Goal: Information Seeking & Learning: Learn about a topic

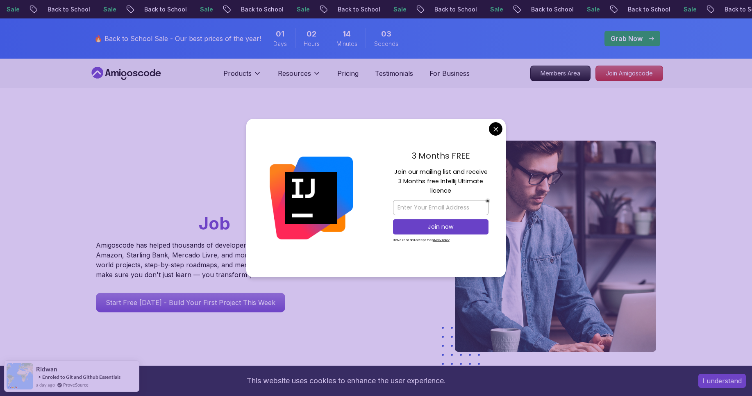
click at [489, 131] on div "3 Months FREE Join our mailing list and receive 3 Months free Intellij Ultimate…" at bounding box center [441, 198] width 130 height 158
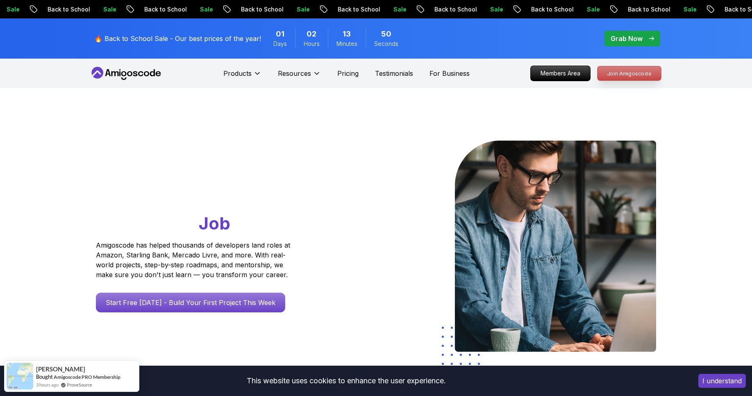
click at [629, 72] on p "Join Amigoscode" at bounding box center [630, 73] width 64 height 14
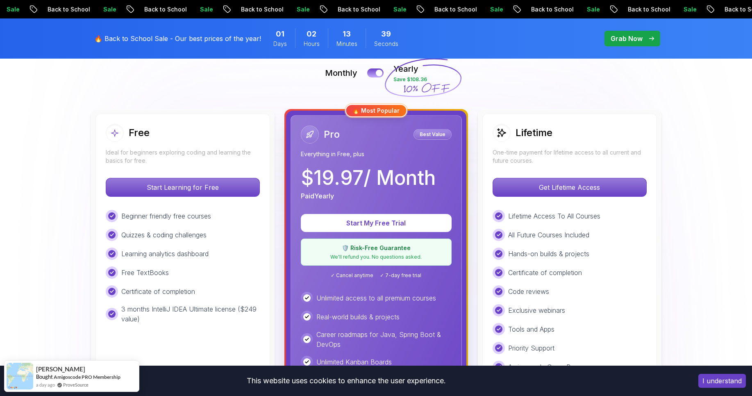
scroll to position [197, 0]
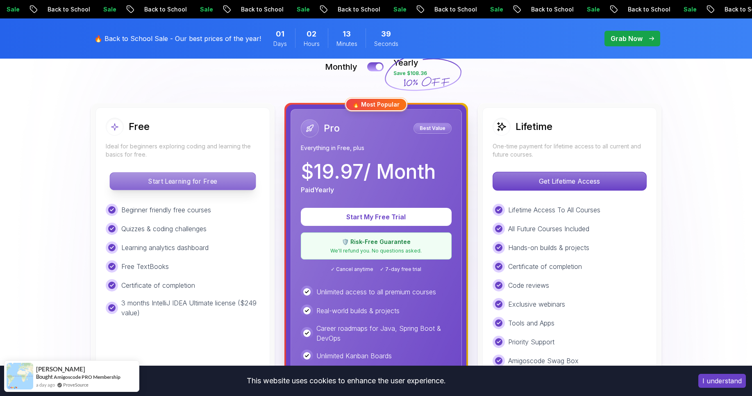
click at [192, 185] on p "Start Learning for Free" at bounding box center [183, 181] width 146 height 17
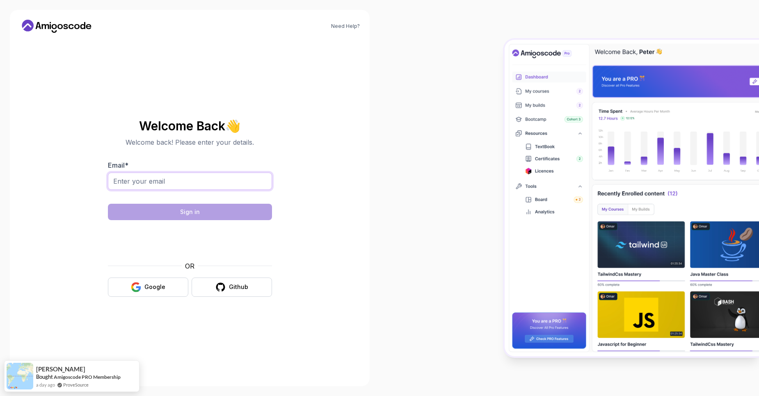
click at [214, 179] on input "Email *" at bounding box center [190, 181] width 164 height 17
type input "saleebl@gmail.com"
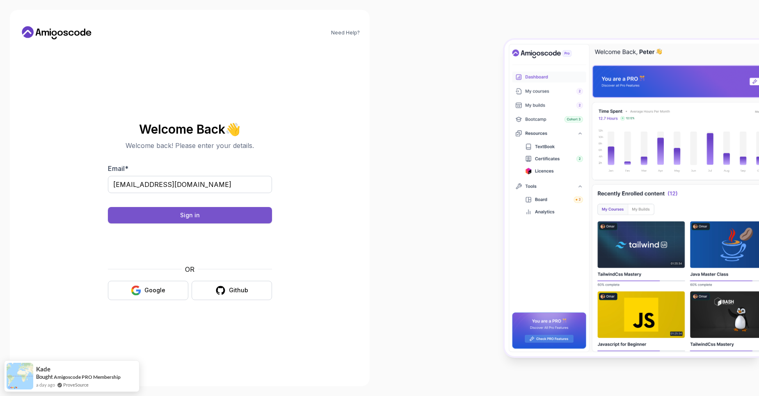
click at [208, 214] on button "Sign in" at bounding box center [190, 215] width 164 height 16
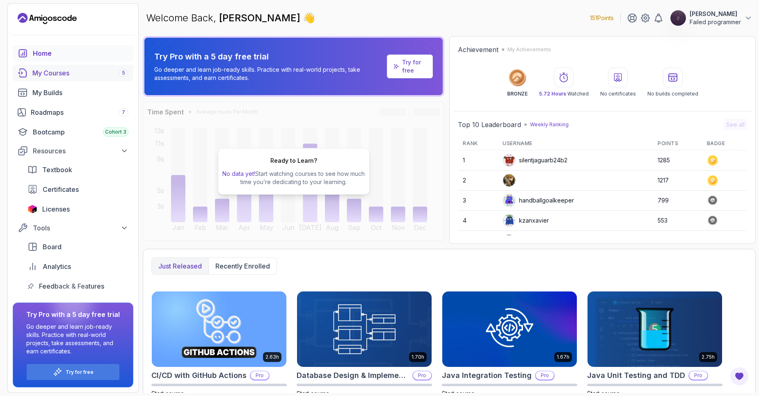
click at [68, 70] on div "My Courses 5" at bounding box center [80, 73] width 96 height 10
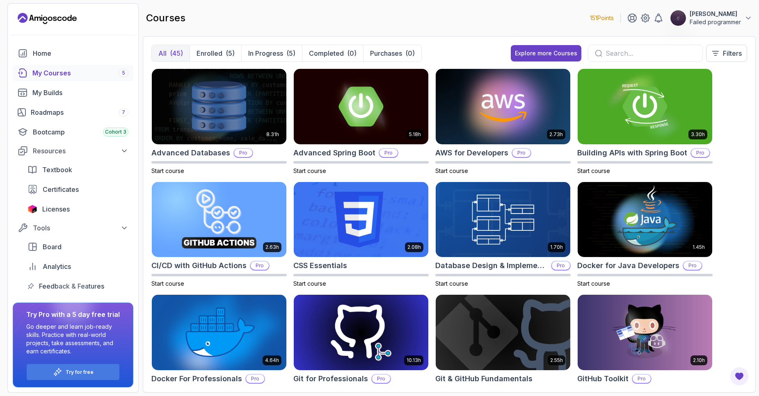
click at [56, 77] on div "My Courses 5" at bounding box center [80, 73] width 96 height 10
click at [220, 51] on p "Enrolled" at bounding box center [209, 53] width 26 height 10
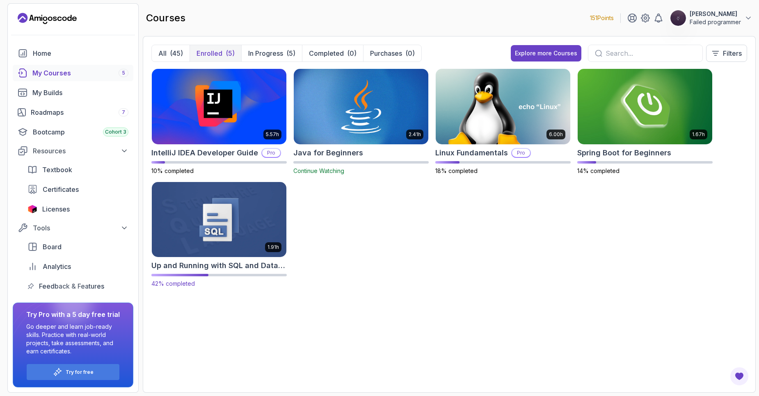
click at [211, 230] on img at bounding box center [218, 219] width 141 height 79
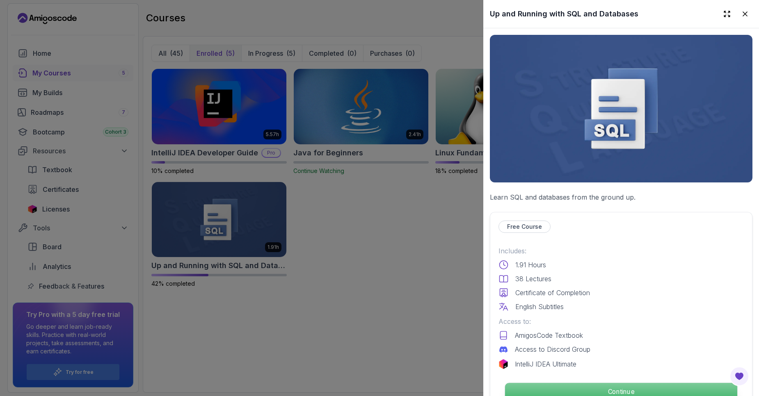
click at [612, 390] on p "Continue" at bounding box center [621, 391] width 232 height 17
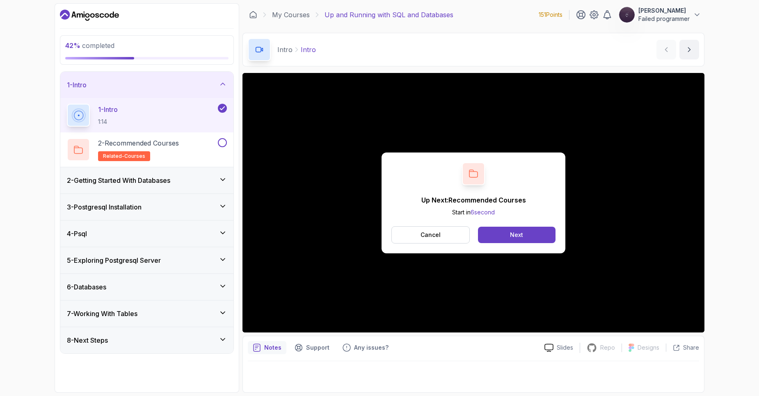
click at [745, 77] on div "42 % completed 1 - Intro 1 - Intro 1:14 2 - Recommended Courses related-courses…" at bounding box center [379, 198] width 759 height 396
click at [501, 241] on button "Next" at bounding box center [516, 235] width 77 height 16
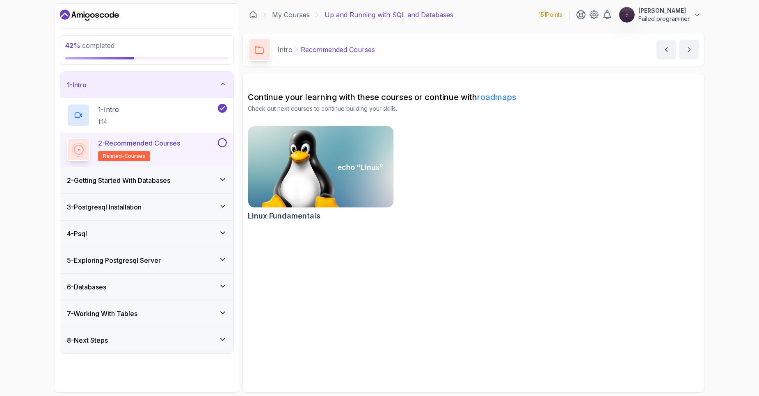
click at [121, 185] on h3 "2 - Getting Started With Databases" at bounding box center [118, 180] width 103 height 10
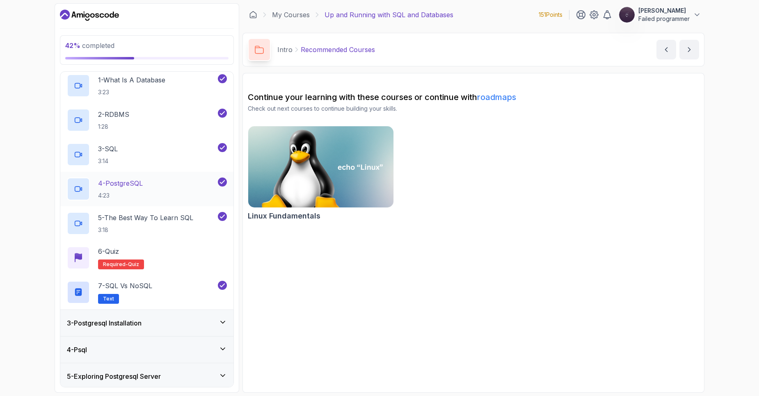
scroll to position [139, 0]
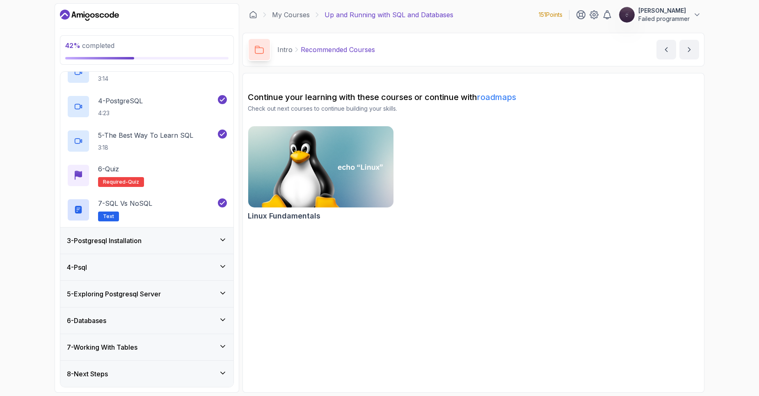
click at [160, 240] on div "3 - Postgresql Installation" at bounding box center [147, 241] width 160 height 10
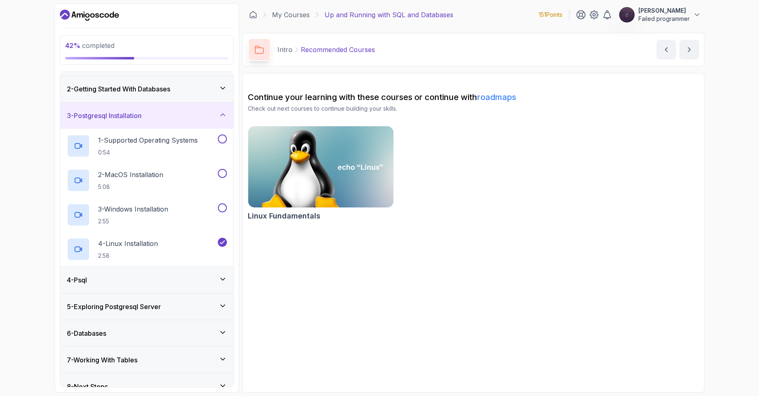
scroll to position [35, 0]
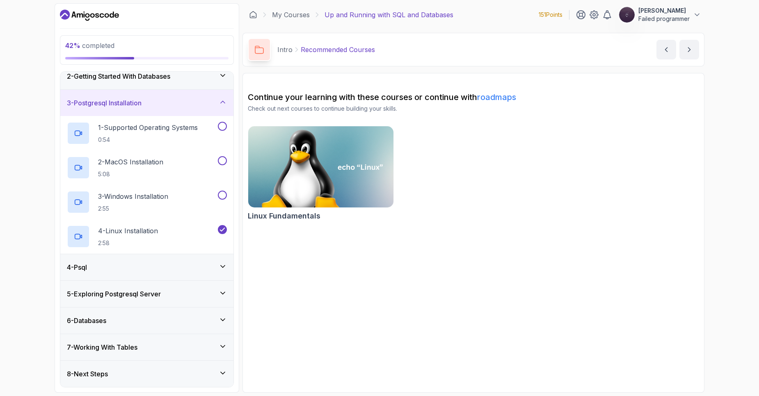
click at [162, 268] on div "4 - Psql" at bounding box center [147, 267] width 160 height 10
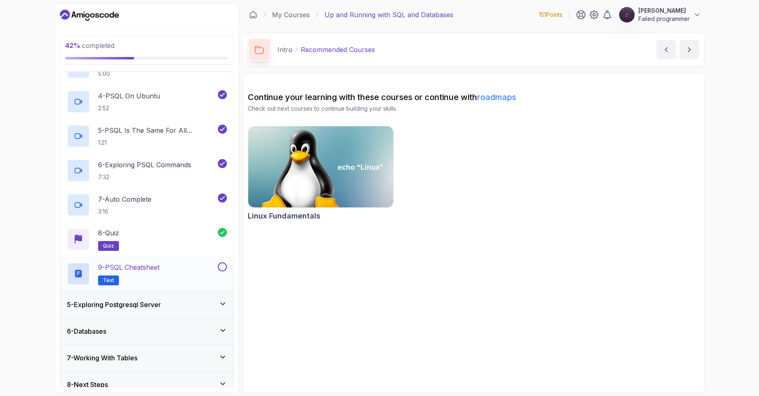
scroll to position [207, 0]
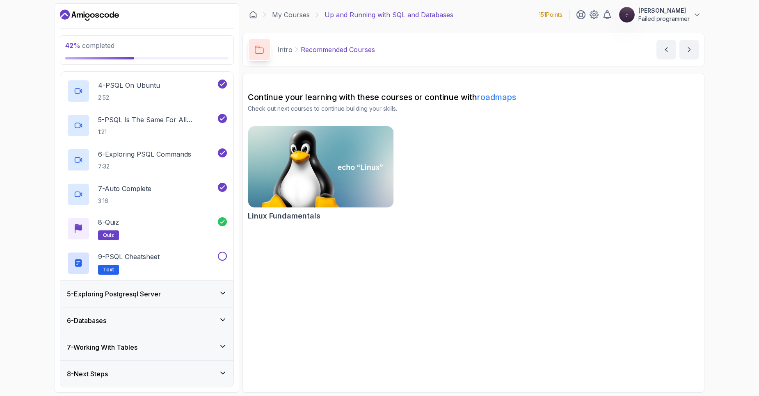
click at [168, 297] on div "5 - Exploring Postgresql Server" at bounding box center [147, 294] width 160 height 10
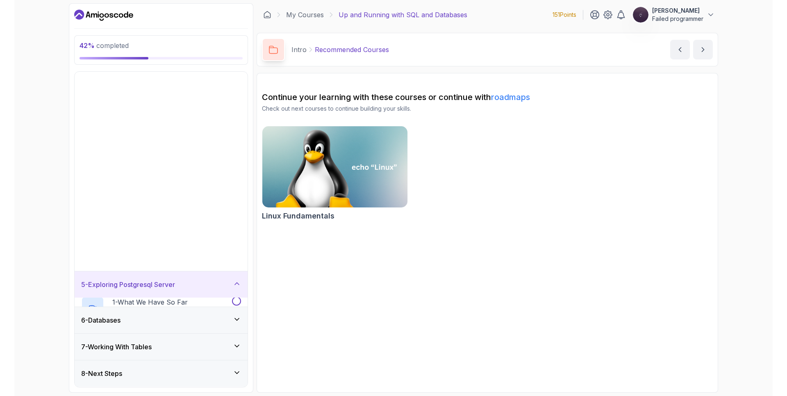
scroll to position [0, 0]
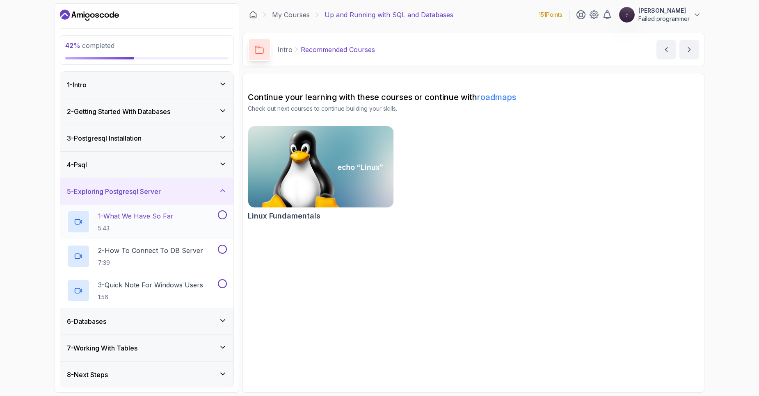
click at [157, 221] on h2 "1 - What We Have So Far 5:43" at bounding box center [135, 221] width 75 height 21
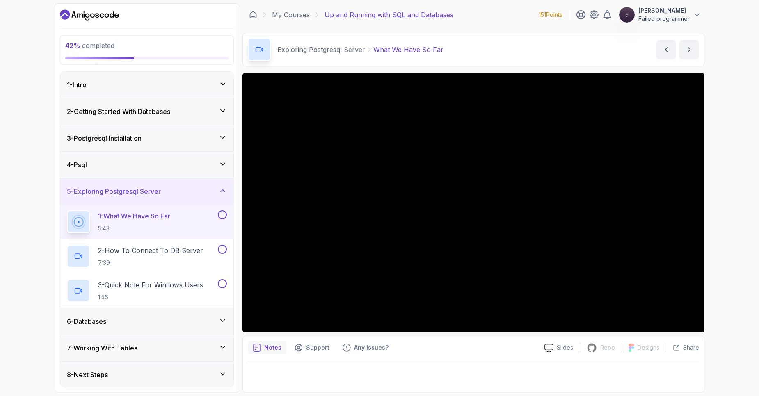
click at [139, 141] on h3 "3 - Postgresql Installation" at bounding box center [104, 138] width 75 height 10
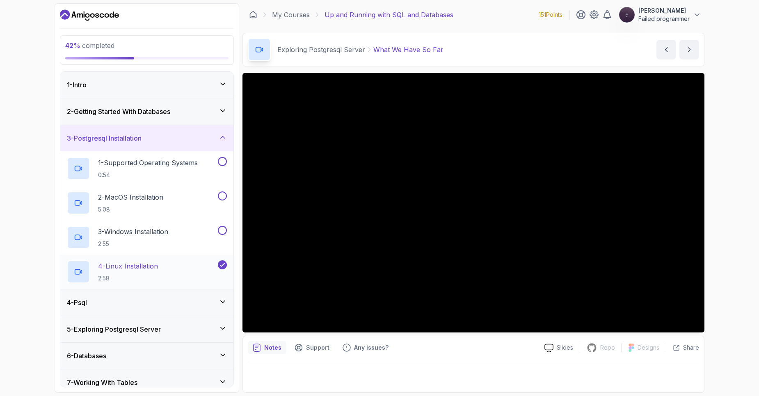
click at [149, 269] on p "4 - Linux Installation" at bounding box center [128, 266] width 60 height 10
click at [131, 303] on div "4 - Psql" at bounding box center [147, 303] width 160 height 10
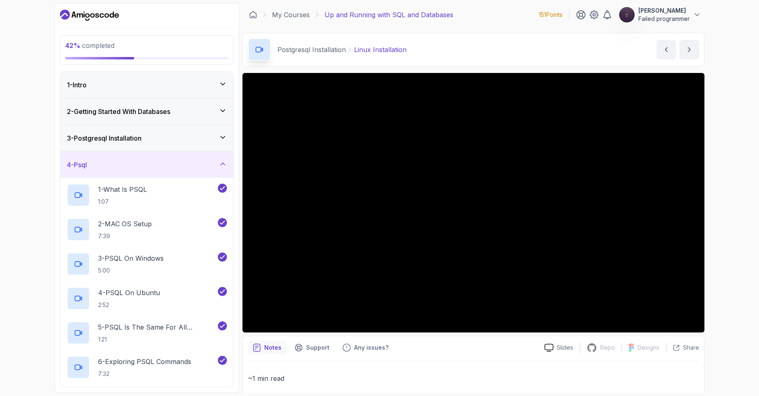
click at [131, 303] on p "2:52" at bounding box center [129, 305] width 62 height 8
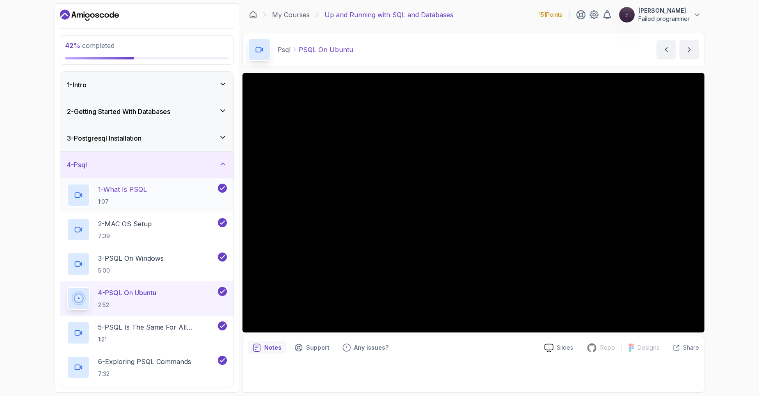
click at [156, 199] on div "1 - What Is PSQL 1:07" at bounding box center [141, 195] width 149 height 23
